Goal: Find specific page/section: Find specific page/section

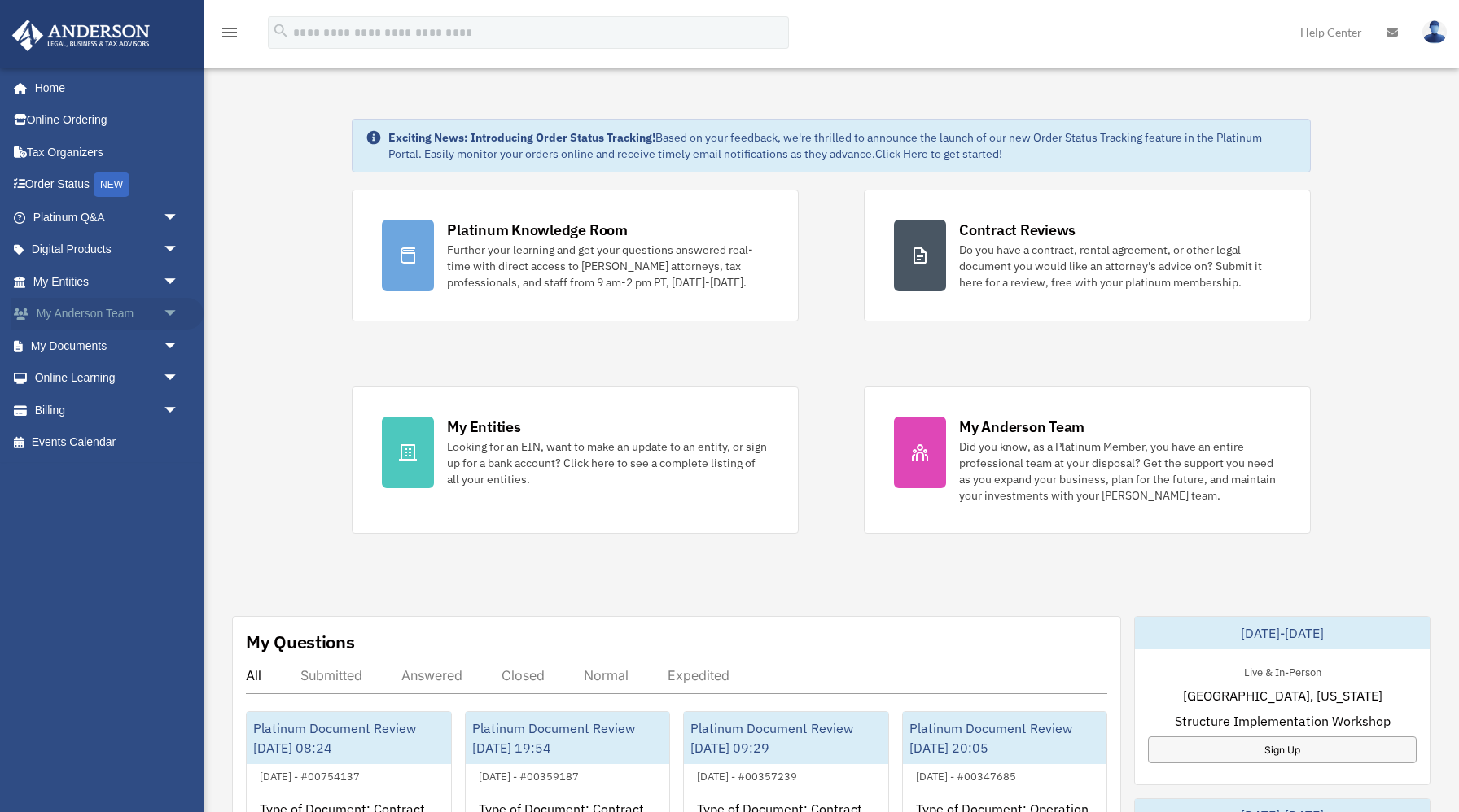
click at [165, 320] on span "arrow_drop_down" at bounding box center [179, 315] width 33 height 34
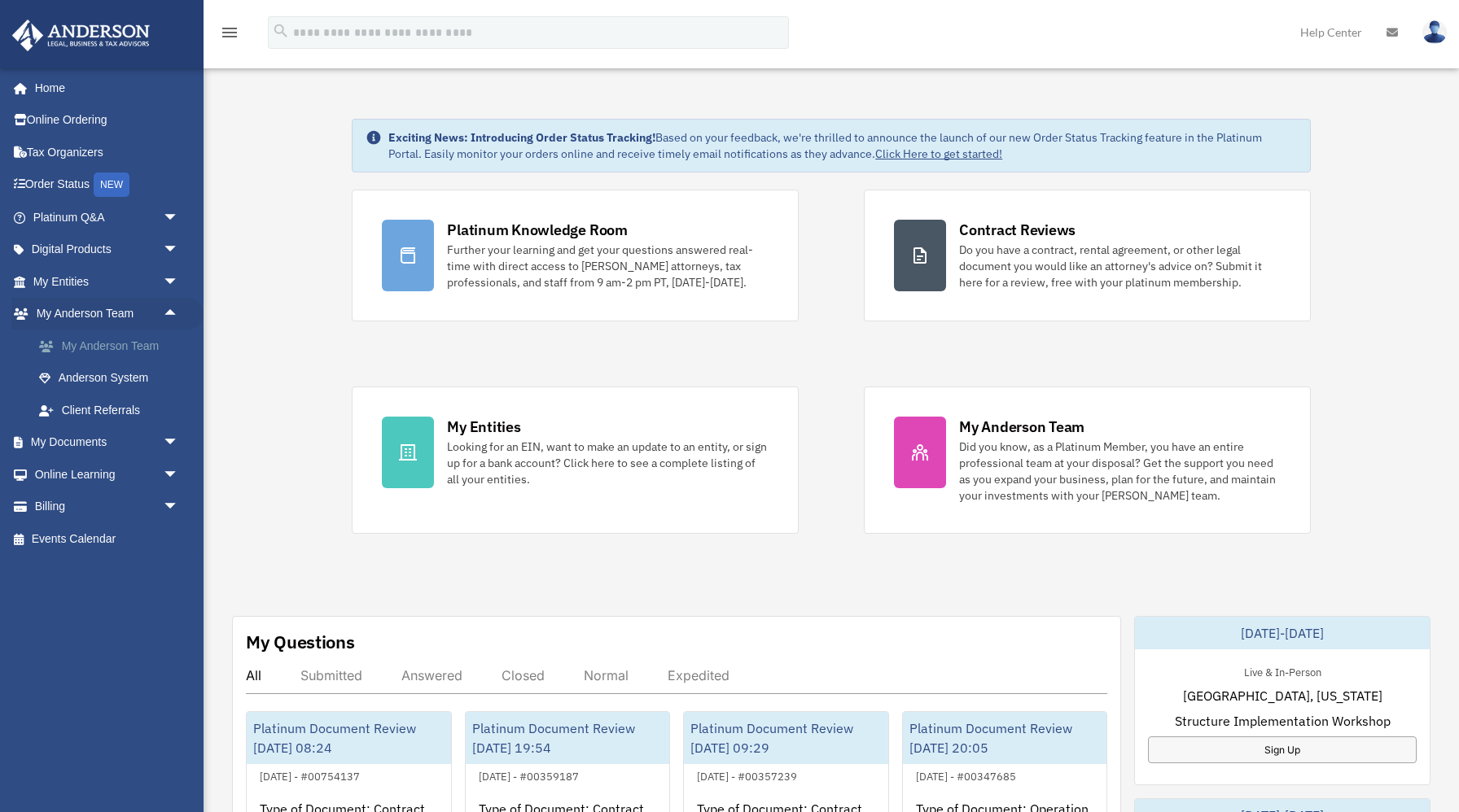
click at [143, 344] on link "My Anderson Team" at bounding box center [113, 346] width 181 height 33
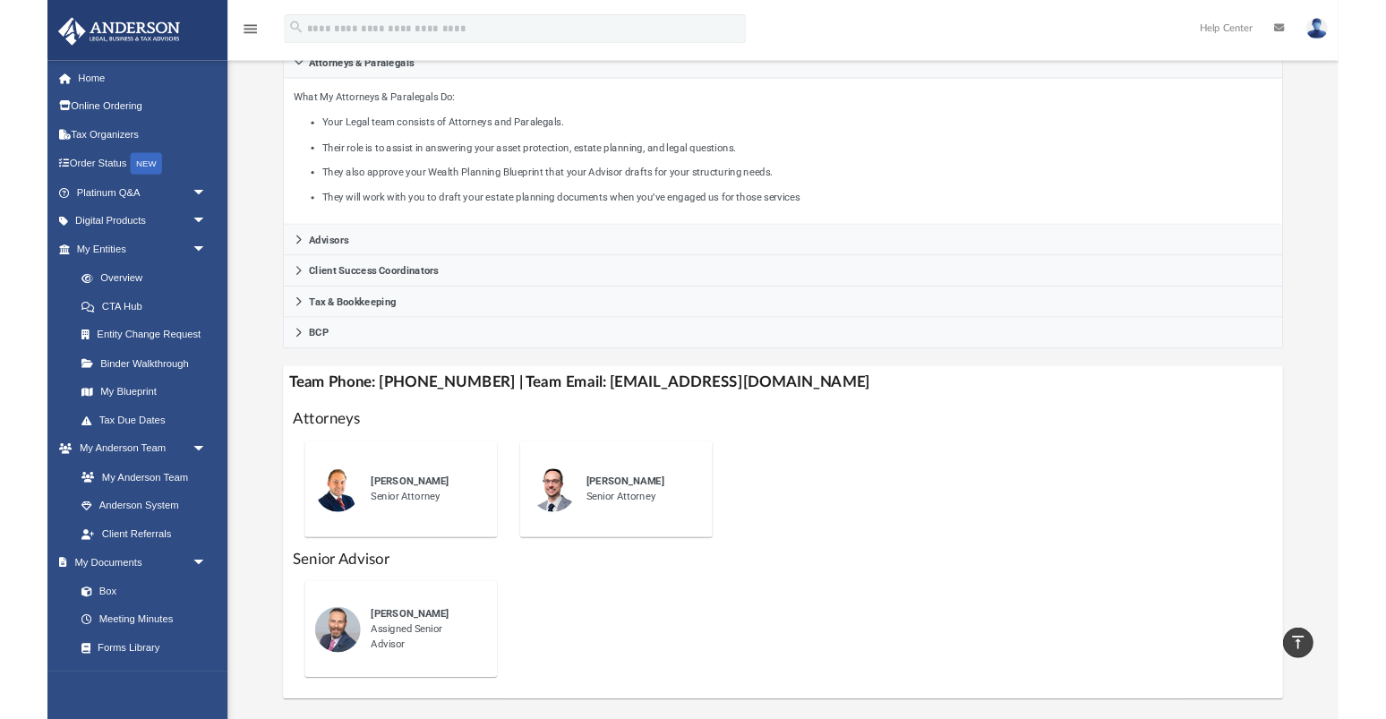
scroll to position [300, 0]
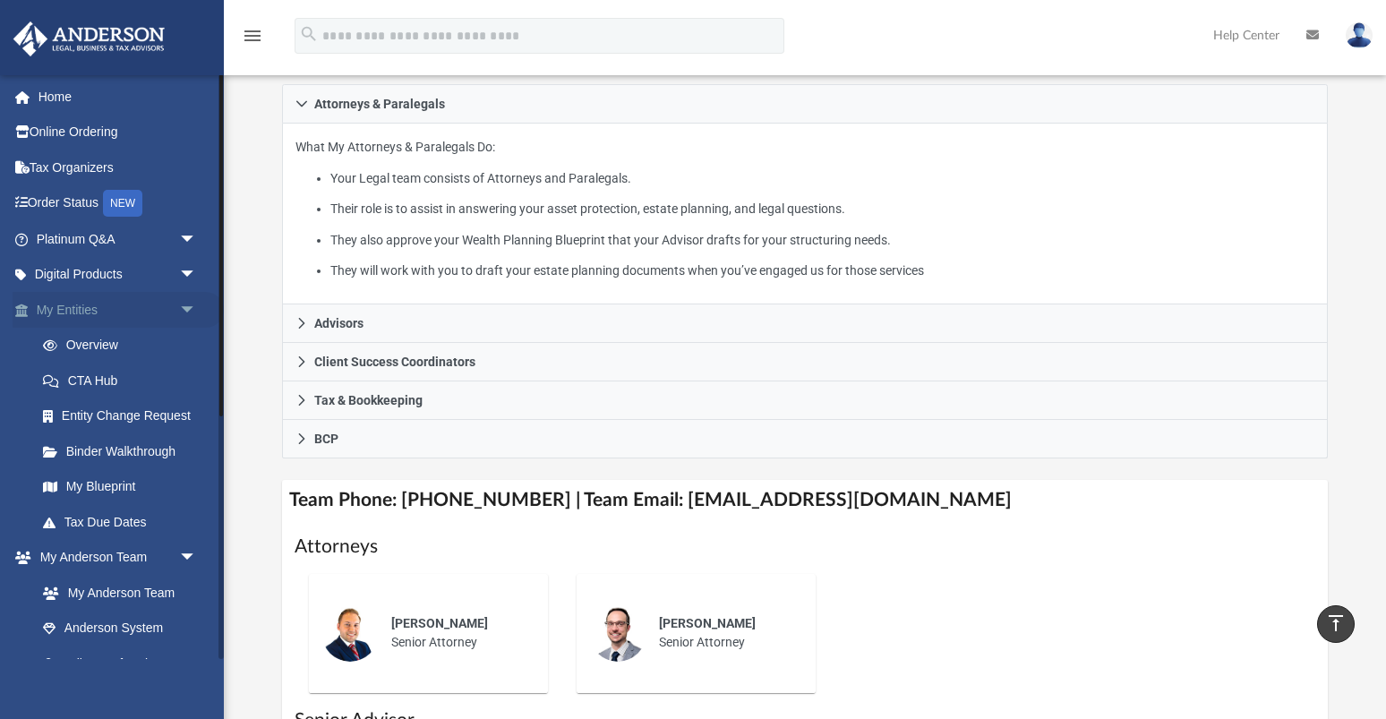
click at [184, 310] on span "arrow_drop_down" at bounding box center [197, 310] width 36 height 37
click at [184, 310] on span "arrow_drop_up" at bounding box center [197, 310] width 36 height 37
click at [192, 310] on span "arrow_drop_down" at bounding box center [197, 310] width 36 height 37
click at [187, 346] on span "arrow_drop_down" at bounding box center [197, 346] width 36 height 37
click at [187, 346] on span "arrow_drop_up" at bounding box center [197, 346] width 36 height 37
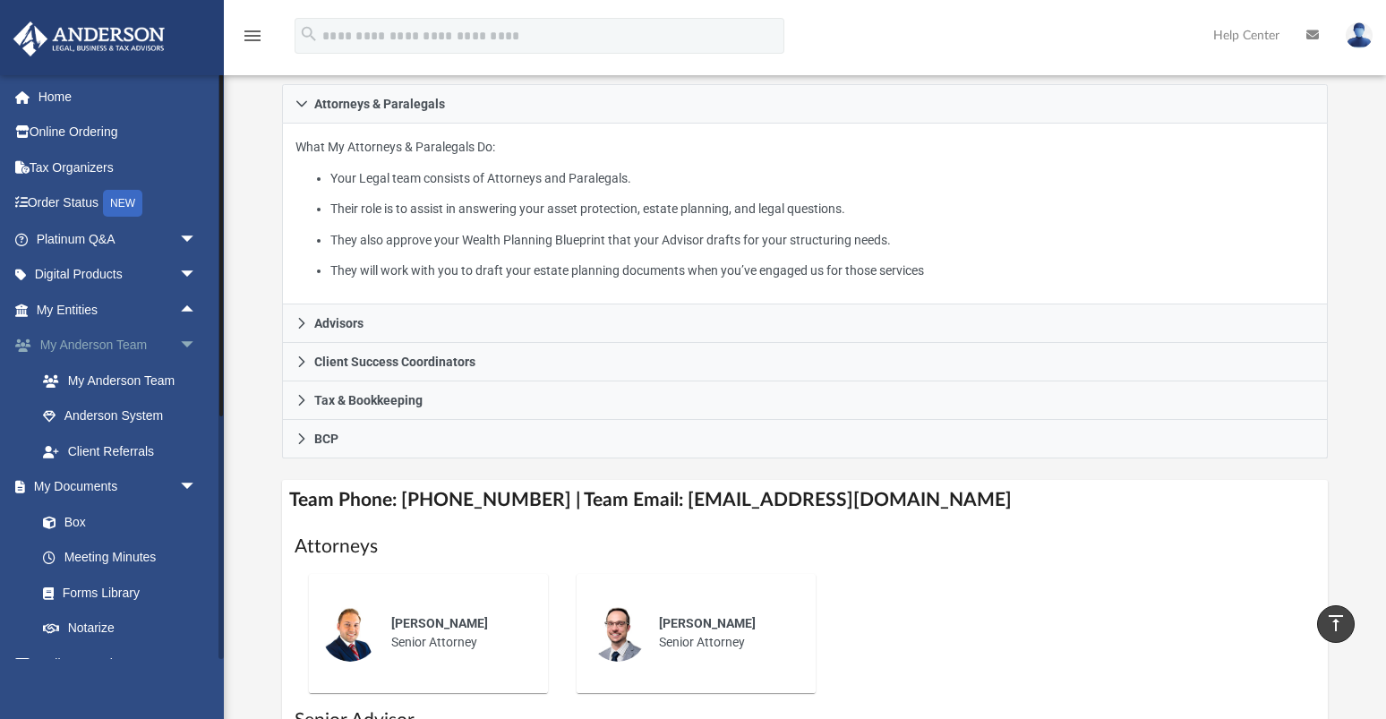
click at [192, 341] on span "arrow_drop_down" at bounding box center [197, 346] width 36 height 37
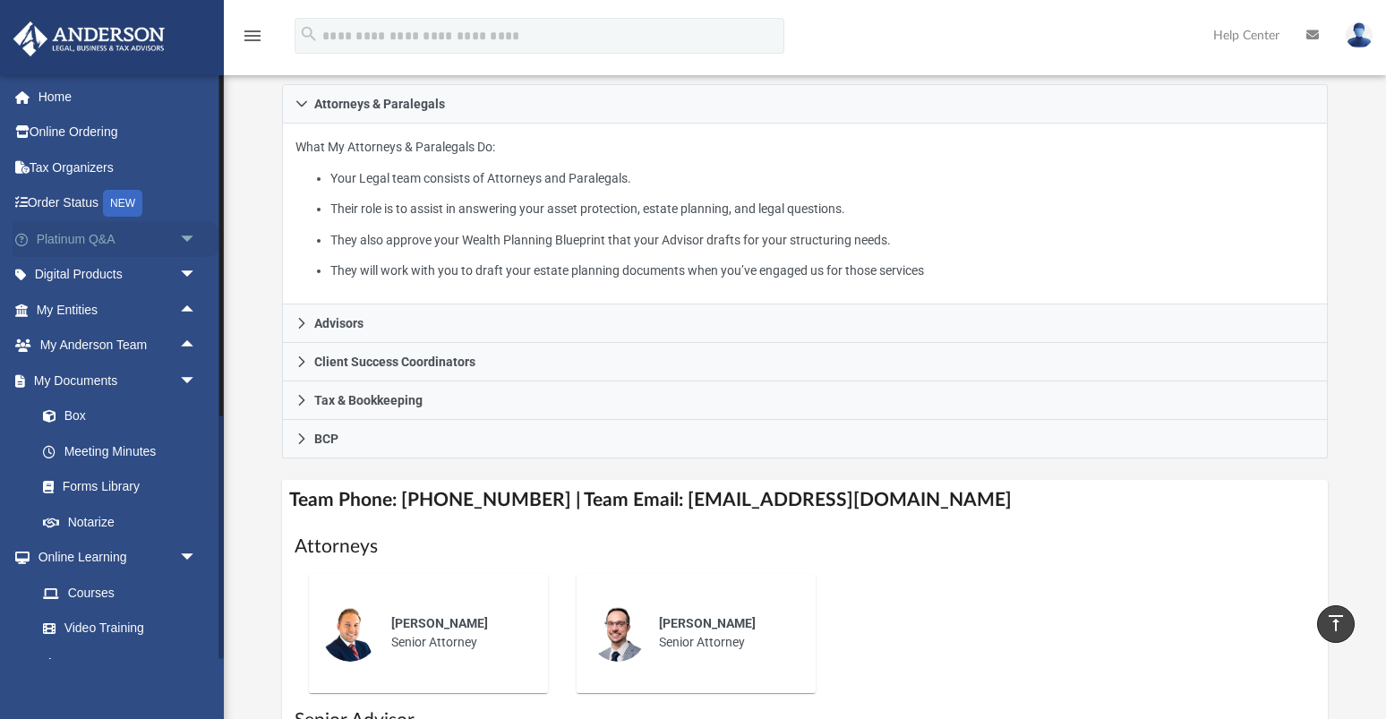
click at [185, 242] on span "arrow_drop_down" at bounding box center [197, 239] width 36 height 37
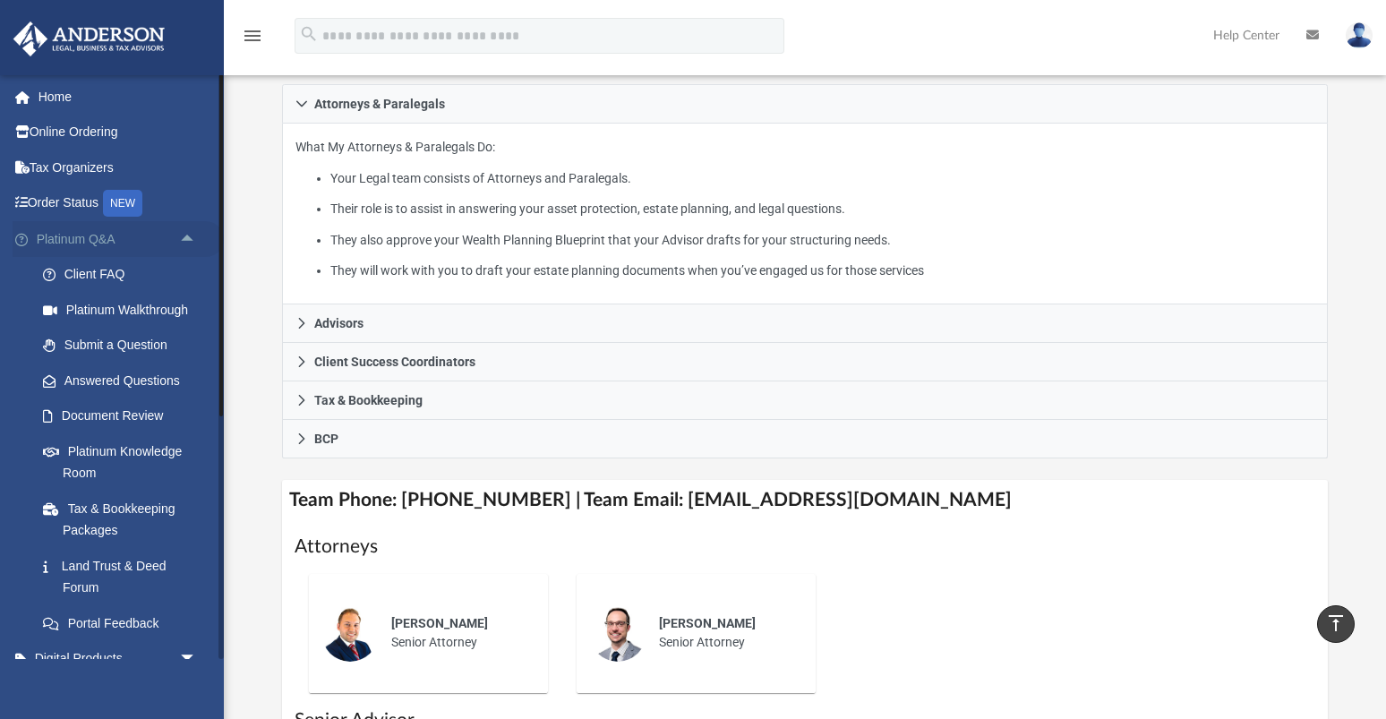
click at [185, 242] on span "arrow_drop_up" at bounding box center [197, 239] width 36 height 37
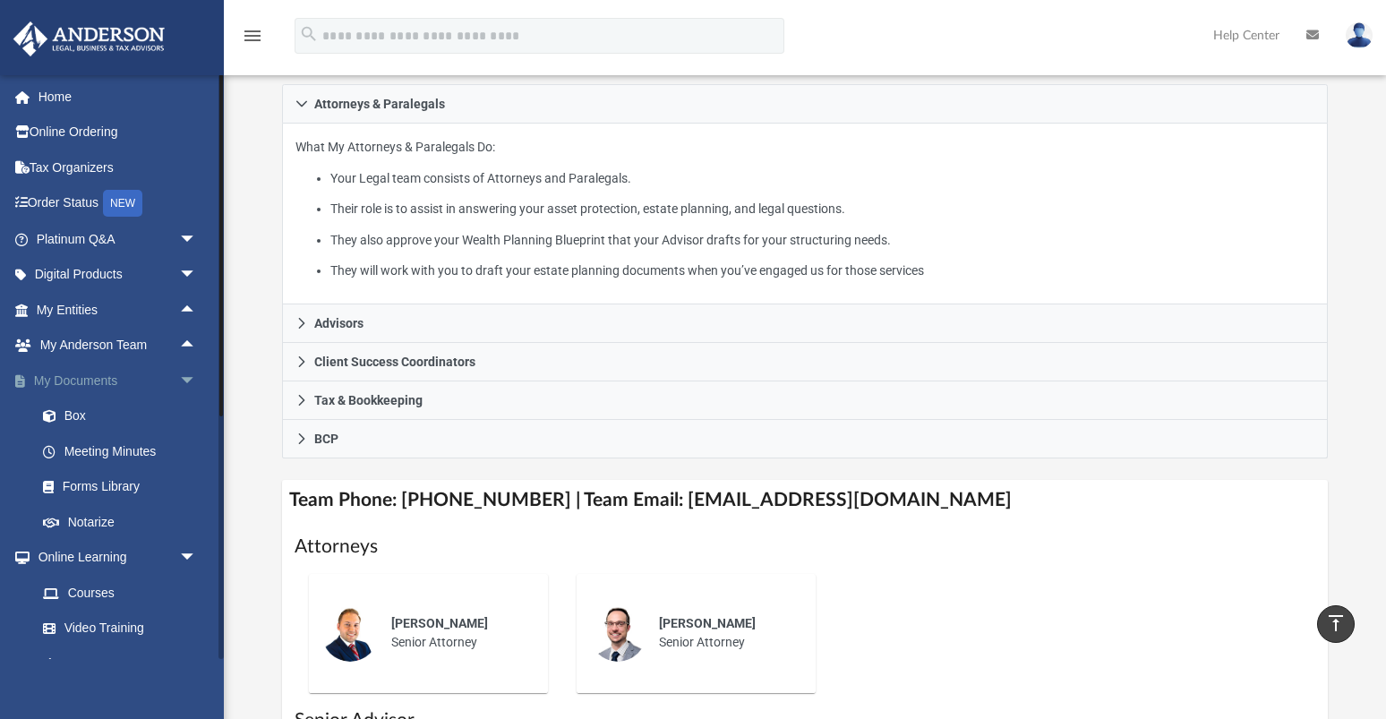
click at [188, 375] on span "arrow_drop_down" at bounding box center [197, 381] width 36 height 37
click at [186, 416] on span "arrow_drop_down" at bounding box center [197, 416] width 36 height 37
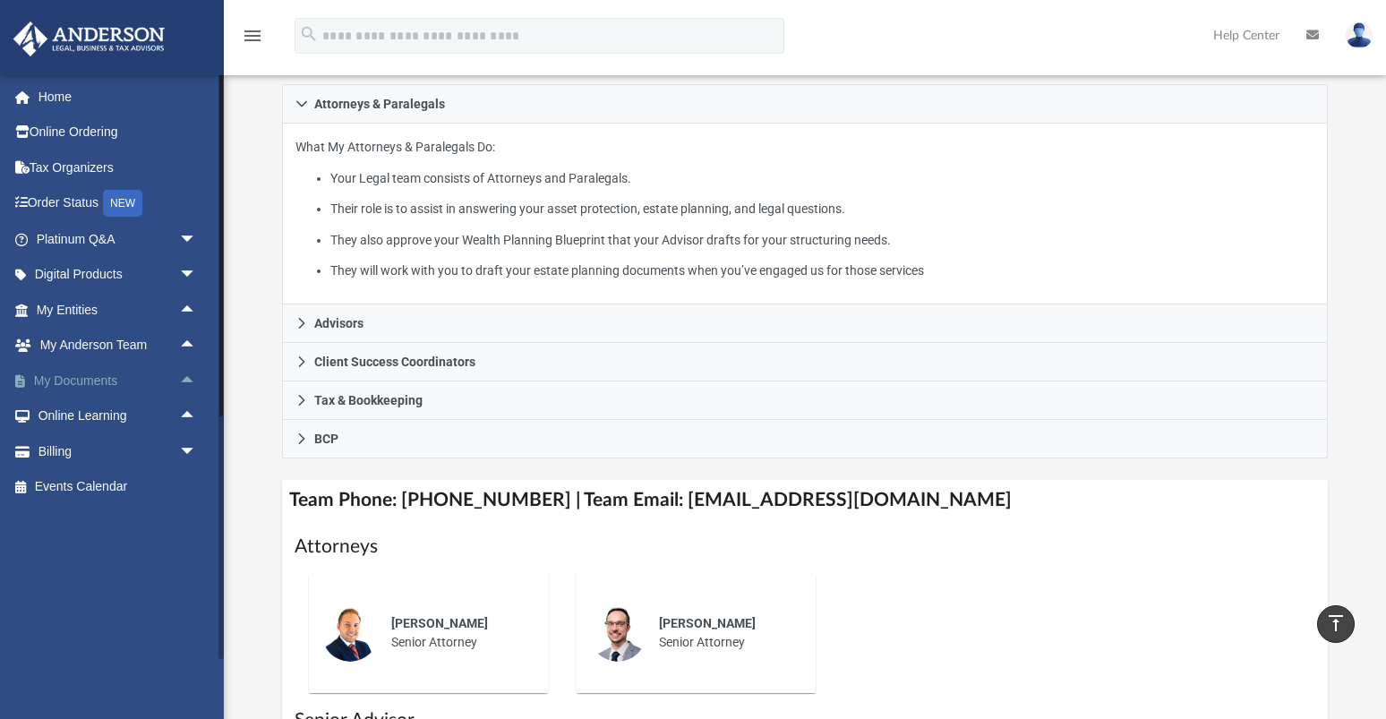
click at [188, 382] on span "arrow_drop_up" at bounding box center [197, 381] width 36 height 37
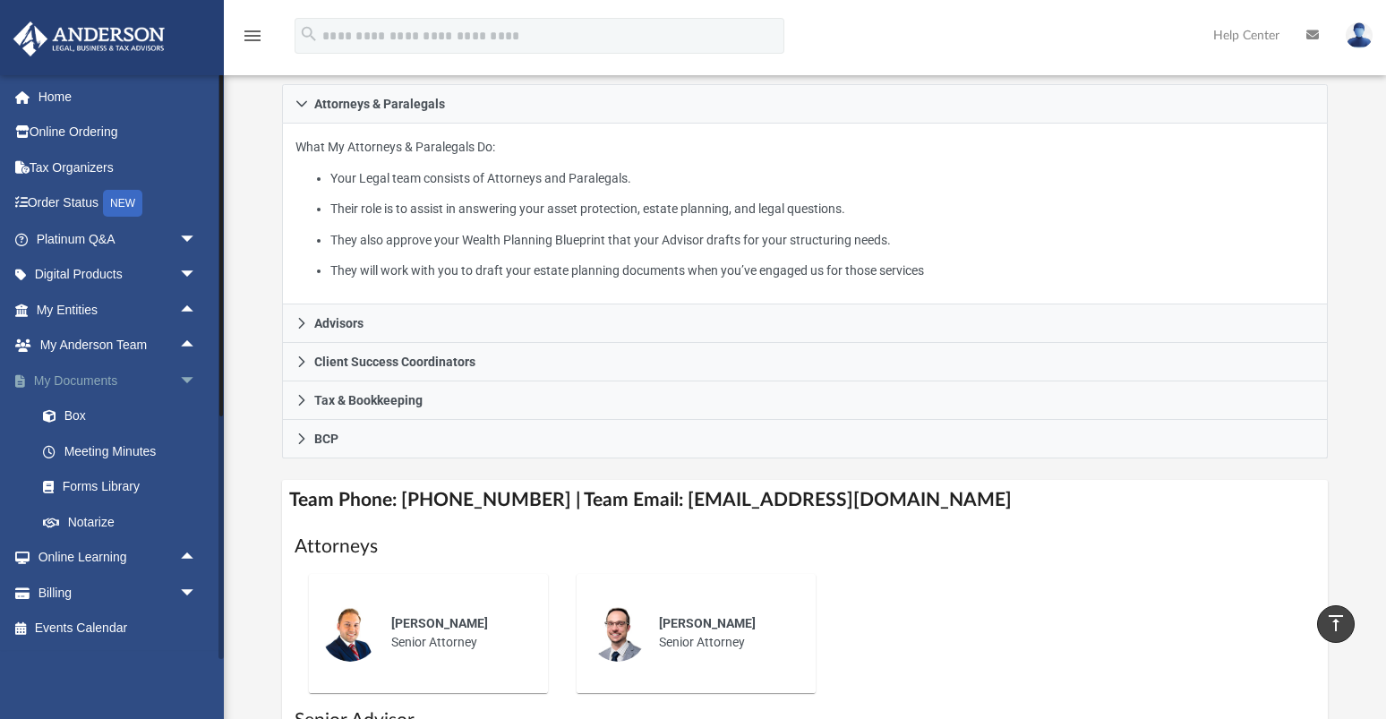
click at [188, 382] on span "arrow_drop_down" at bounding box center [197, 381] width 36 height 37
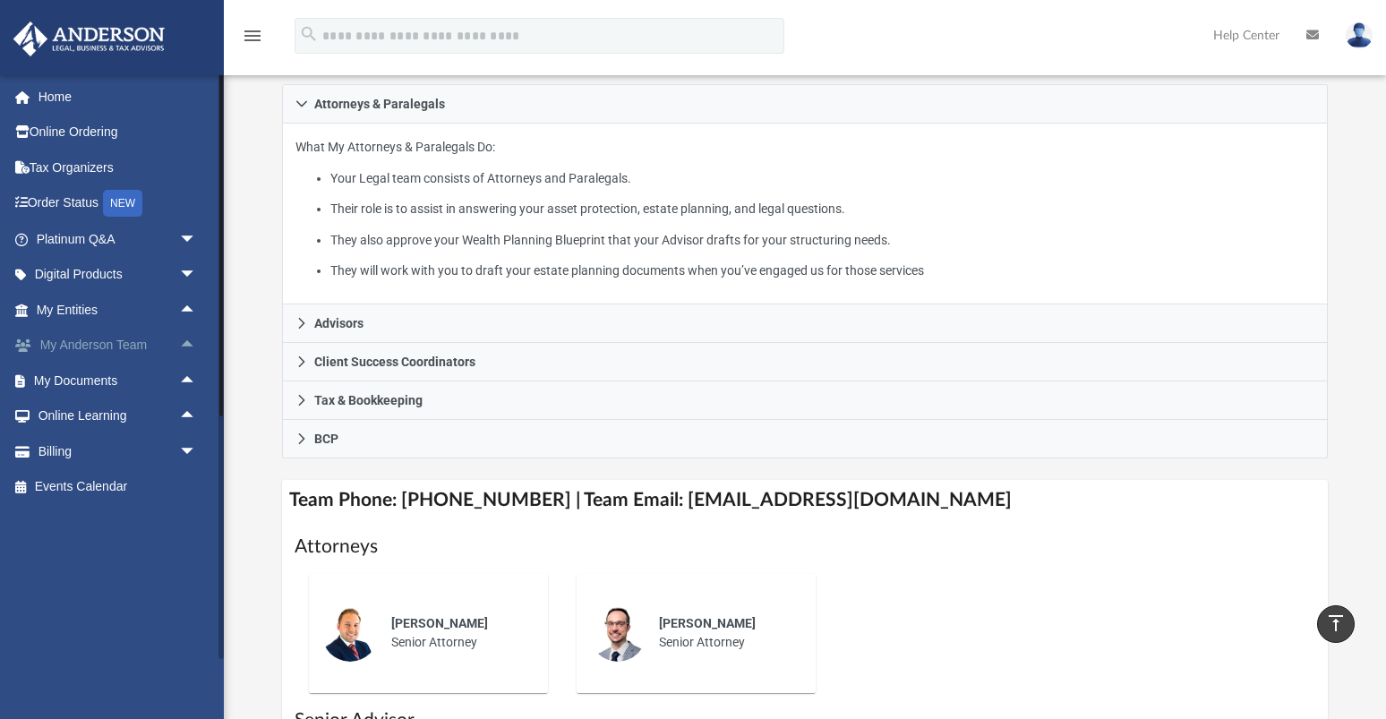
click at [185, 348] on span "arrow_drop_up" at bounding box center [197, 346] width 36 height 37
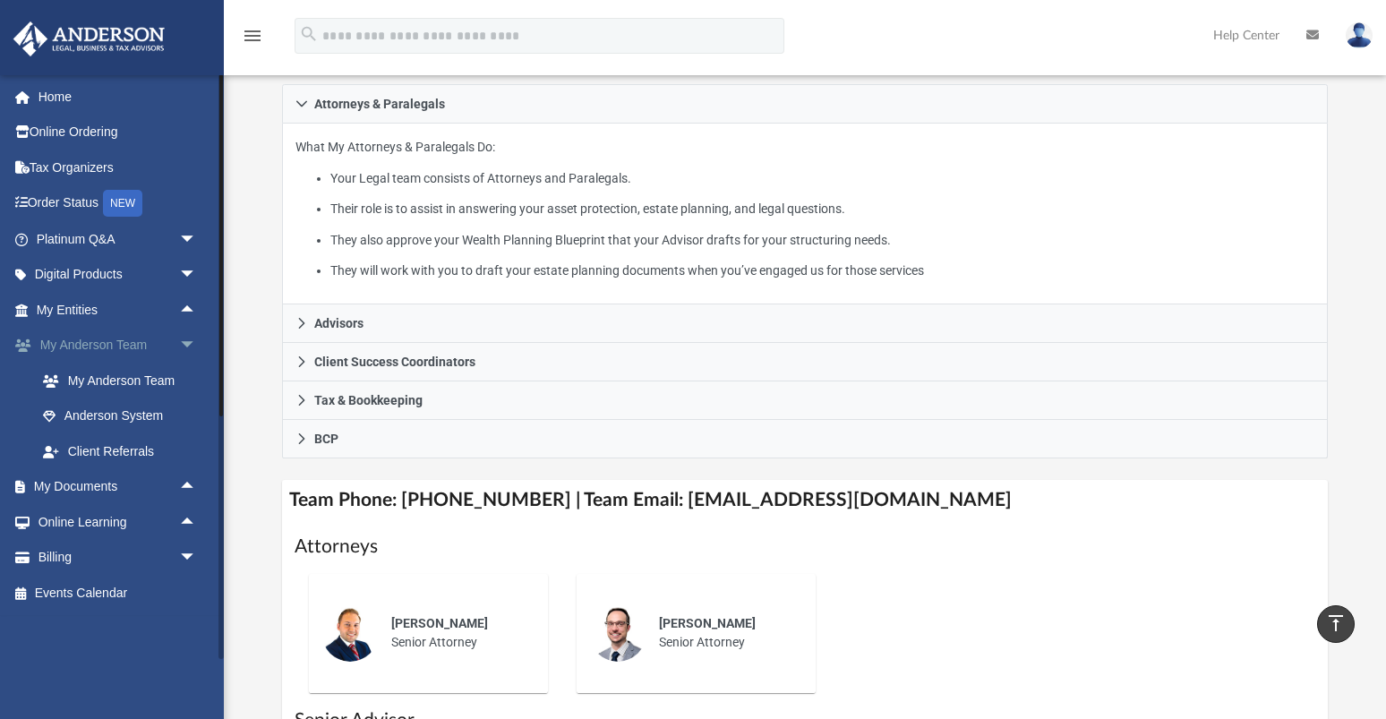
click at [185, 348] on span "arrow_drop_down" at bounding box center [197, 346] width 36 height 37
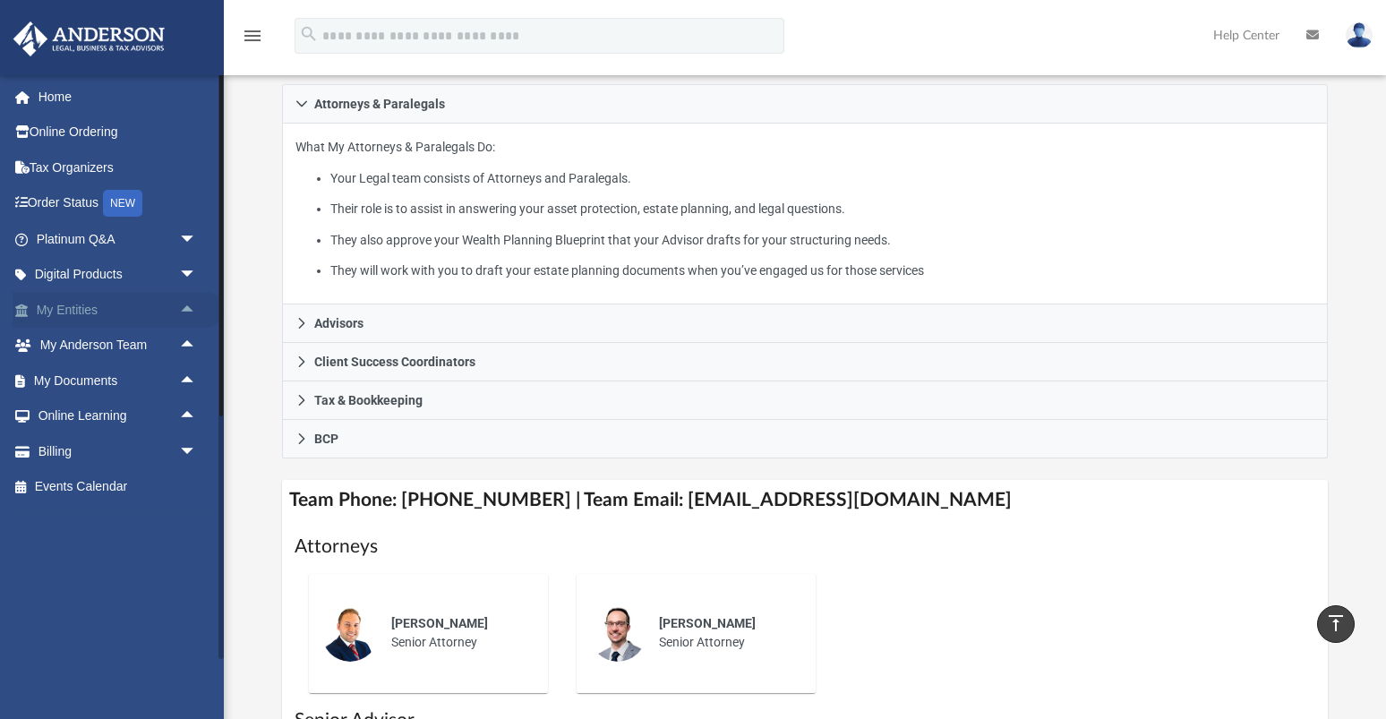
click at [184, 317] on span "arrow_drop_up" at bounding box center [197, 310] width 36 height 37
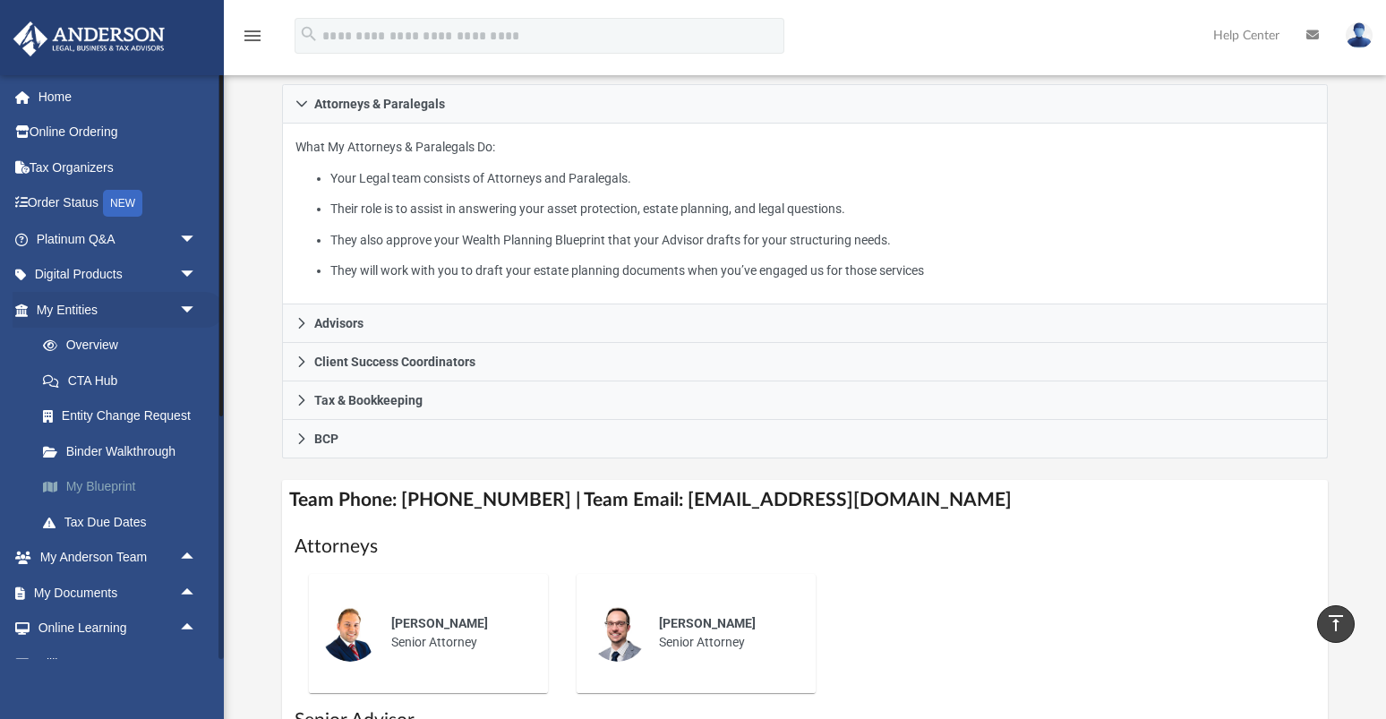
click at [96, 488] on link "My Blueprint" at bounding box center [124, 487] width 199 height 36
